Goal: Task Accomplishment & Management: Manage account settings

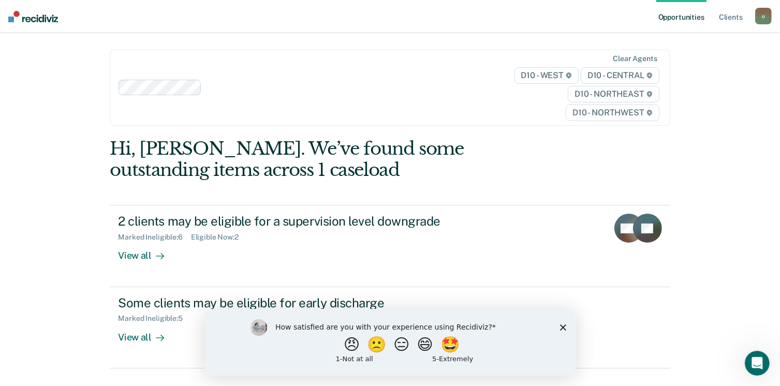
scroll to position [22, 0]
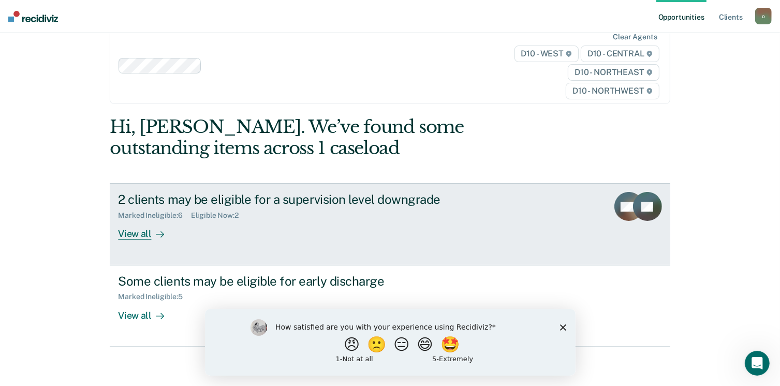
click at [137, 232] on div "View all" at bounding box center [147, 230] width 58 height 20
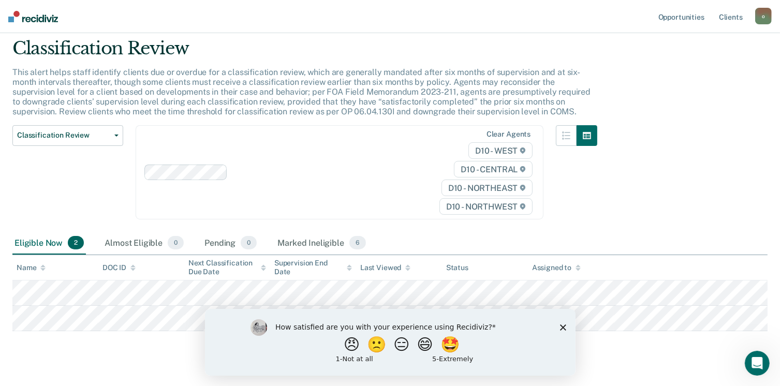
scroll to position [52, 0]
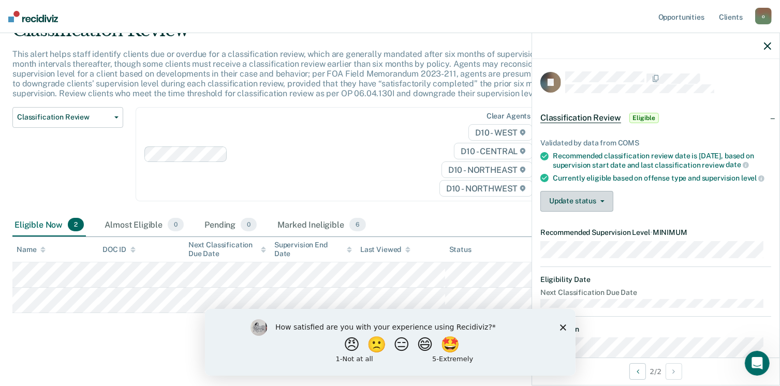
click at [608, 212] on button "Update status" at bounding box center [576, 201] width 73 height 21
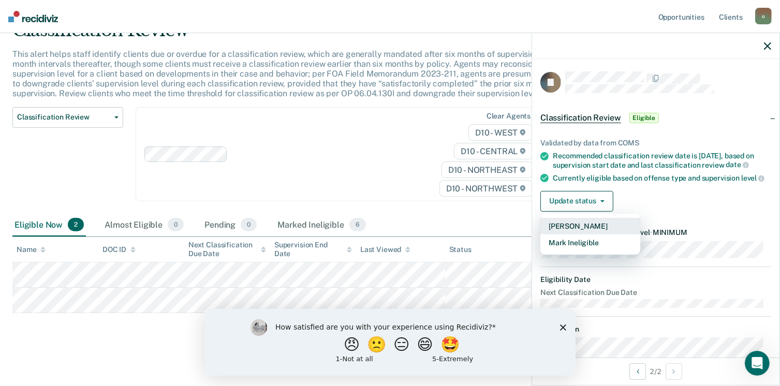
click at [582, 234] on button "[PERSON_NAME]" at bounding box center [590, 226] width 100 height 17
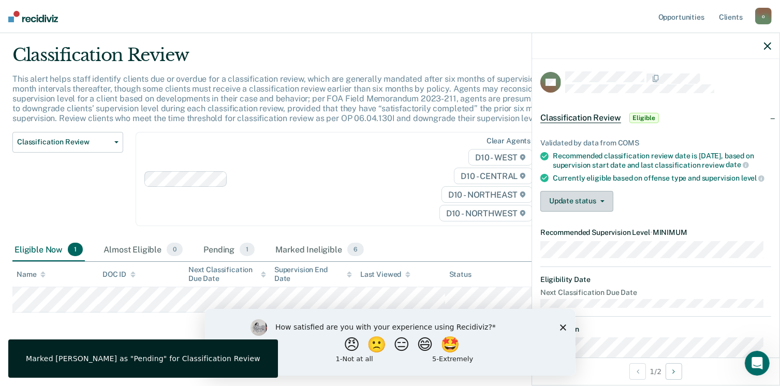
click at [602, 210] on button "Update status" at bounding box center [576, 201] width 73 height 21
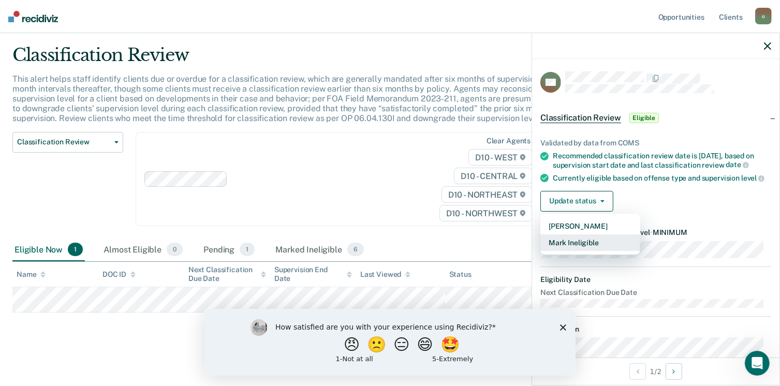
click at [563, 251] on button "Mark Ineligible" at bounding box center [590, 242] width 100 height 17
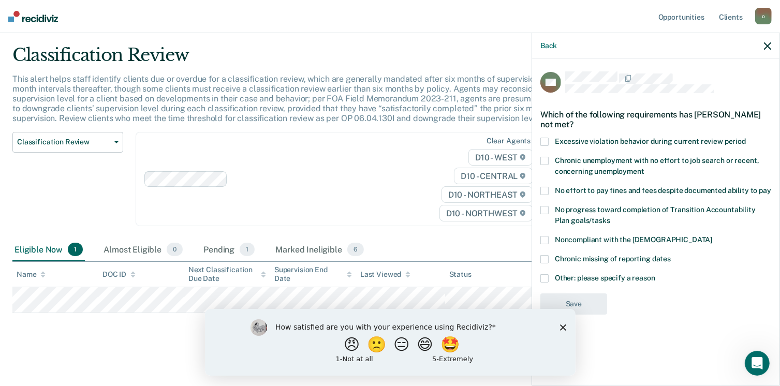
click at [548, 276] on span at bounding box center [544, 278] width 8 height 8
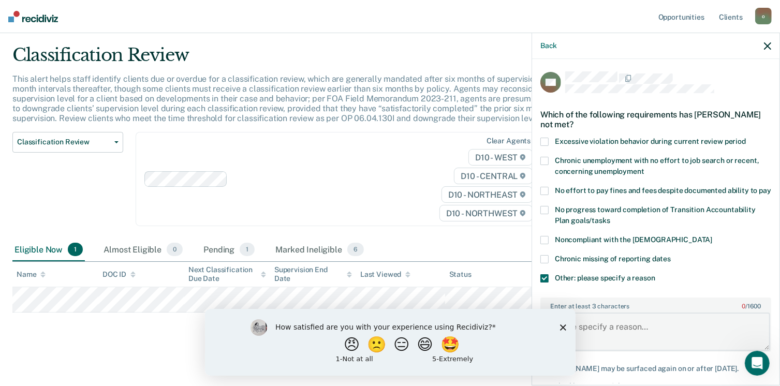
click at [652, 323] on textarea "Enter at least 3 characters 0 / 1600" at bounding box center [655, 332] width 229 height 38
type textarea "sex offense history"
click at [567, 326] on div "How satisfied are you with your experience using Recidiviz? 😠 🙁 😑 😄 🤩 1 - Not a…" at bounding box center [389, 341] width 370 height 67
click at [561, 327] on polygon "Close survey" at bounding box center [562, 327] width 6 height 6
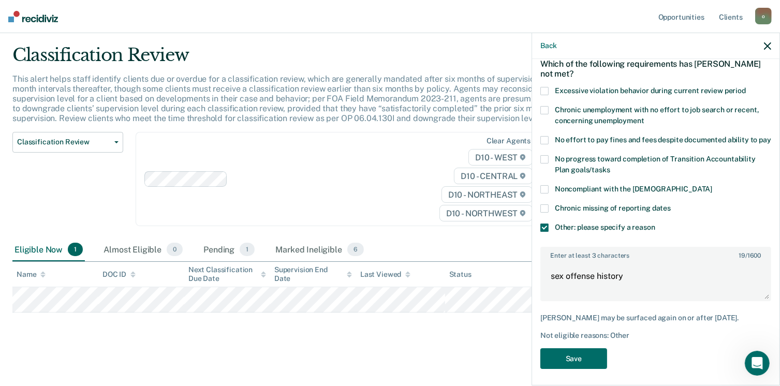
scroll to position [64, 0]
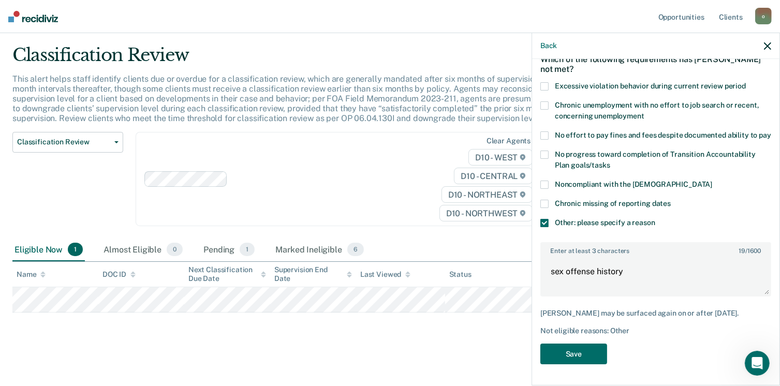
click at [595, 344] on button "Save" at bounding box center [573, 354] width 67 height 21
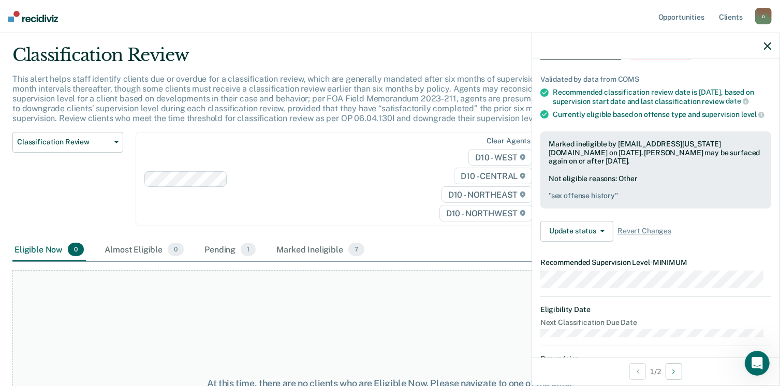
click at [768, 47] on icon "button" at bounding box center [767, 45] width 7 height 7
